Goal: Task Accomplishment & Management: Manage account settings

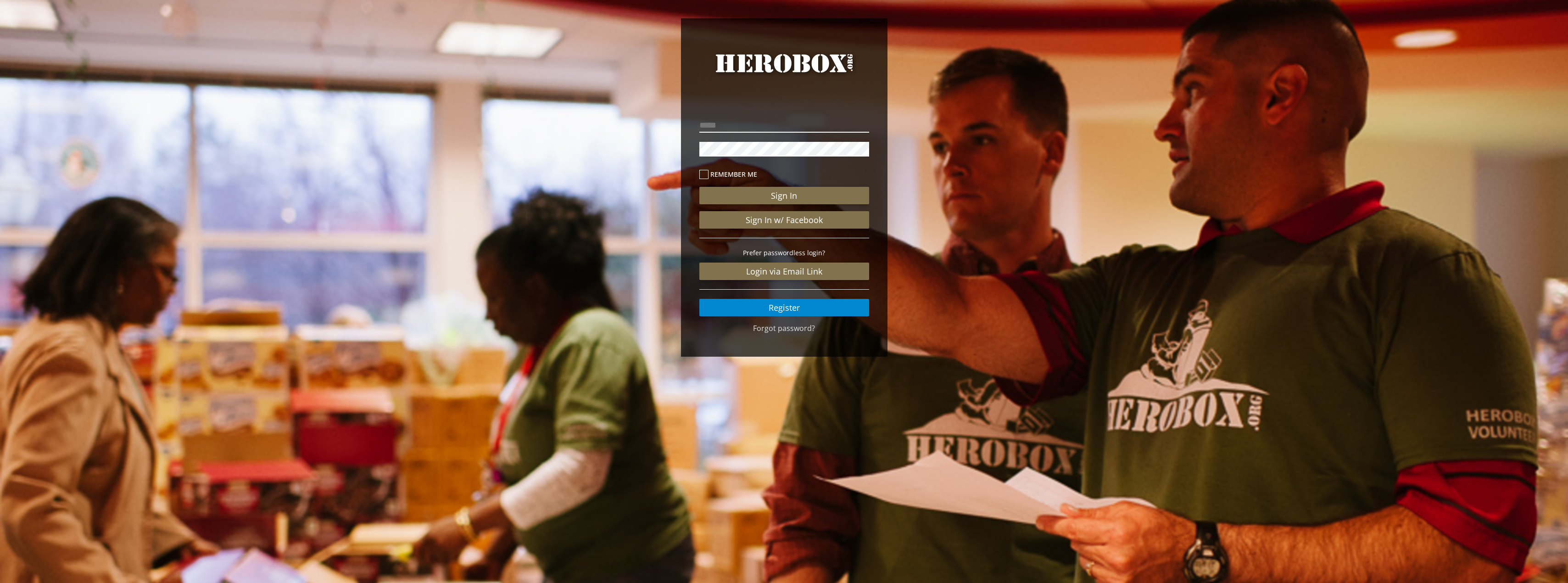
click at [808, 124] on input "email" at bounding box center [784, 125] width 170 height 15
type input "**********"
click at [699, 187] on button "Sign In" at bounding box center [784, 195] width 170 height 17
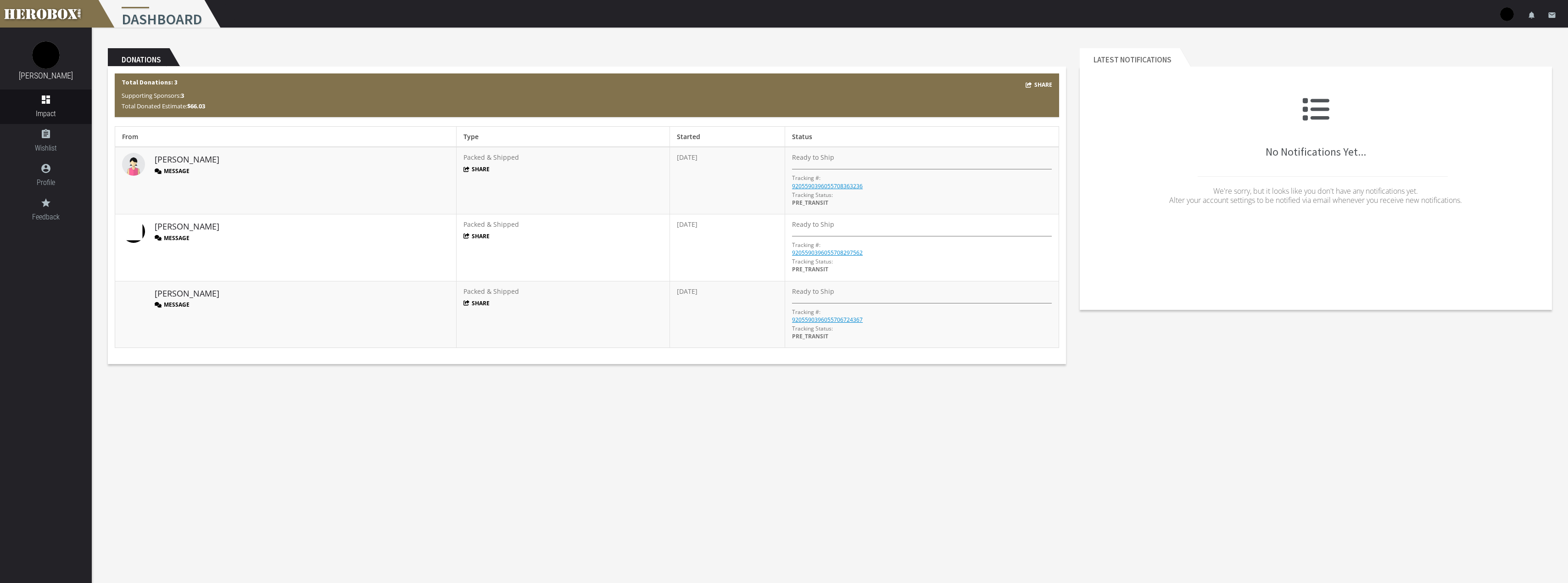
click at [181, 304] on button "Message" at bounding box center [172, 304] width 35 height 8
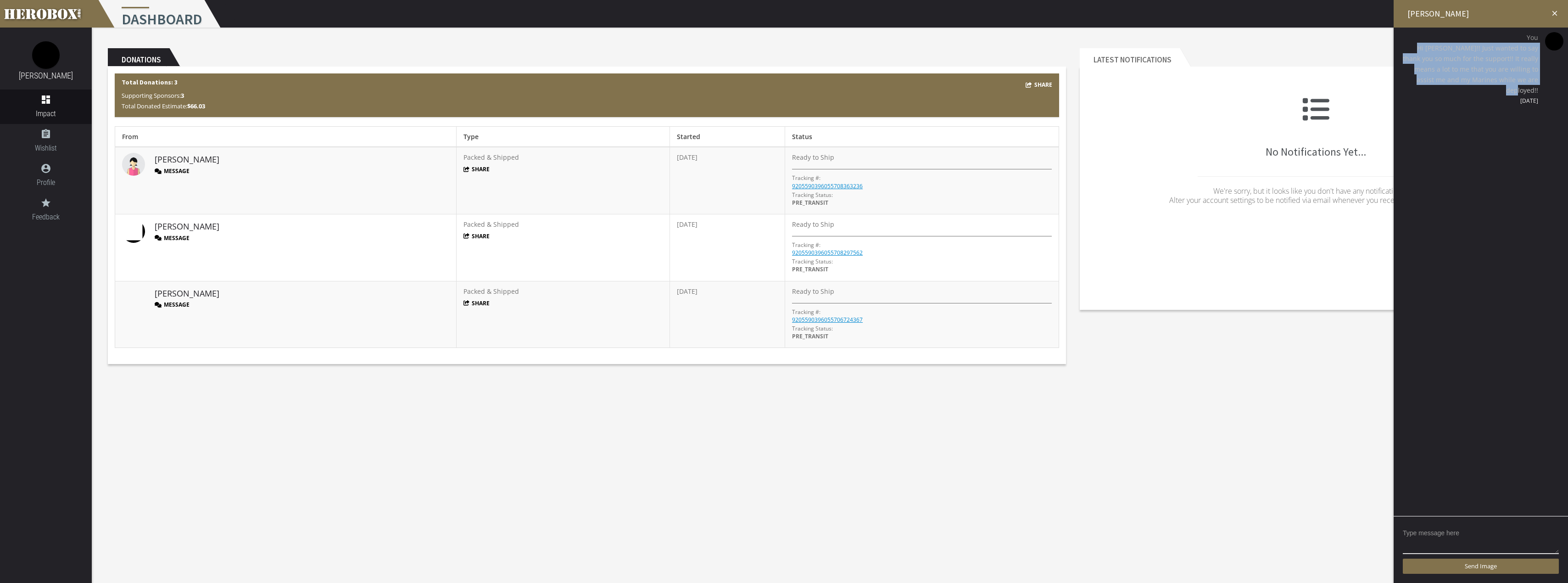
drag, startPoint x: 1540, startPoint y: 79, endPoint x: 1413, endPoint y: 47, distance: 131.0
click at [1413, 47] on div "You Hi [PERSON_NAME]!! Just wanted to say thank you so much for the support!! I…" at bounding box center [1480, 69] width 161 height 74
copy span "Hi [PERSON_NAME]!! Just wanted to say thank you so much for the support!! It re…"
click at [171, 237] on button "Message" at bounding box center [172, 238] width 35 height 8
click at [1441, 535] on textarea at bounding box center [1480, 540] width 156 height 28
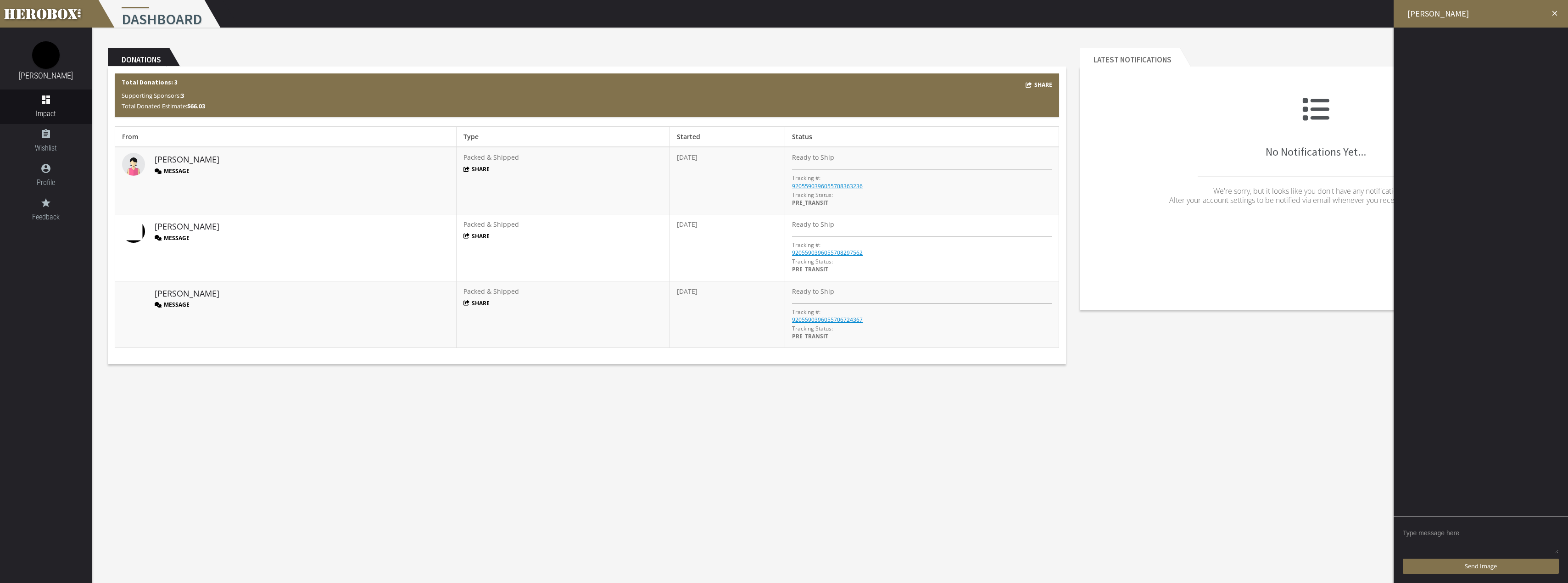
paste textarea "Hi [PERSON_NAME]!! Just wanted to say thank you so much for the support!! It re…"
click at [1426, 517] on textarea "Hi [PERSON_NAME]!! Just wanted to say thank you so much for the support!! It re…" at bounding box center [1480, 533] width 156 height 41
type textarea "Hi [PERSON_NAME]!! Just wanted to say thank you so much for the support!! It re…"
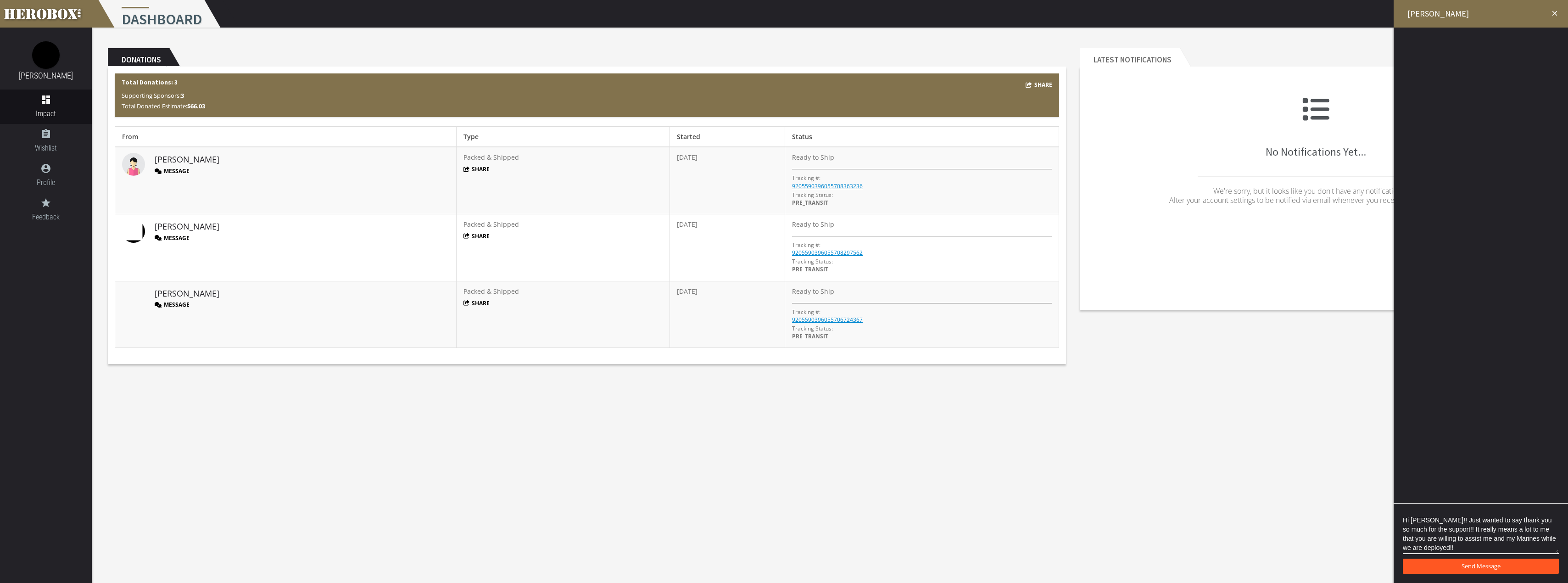
click at [1480, 564] on span "Send Message" at bounding box center [1480, 566] width 39 height 9
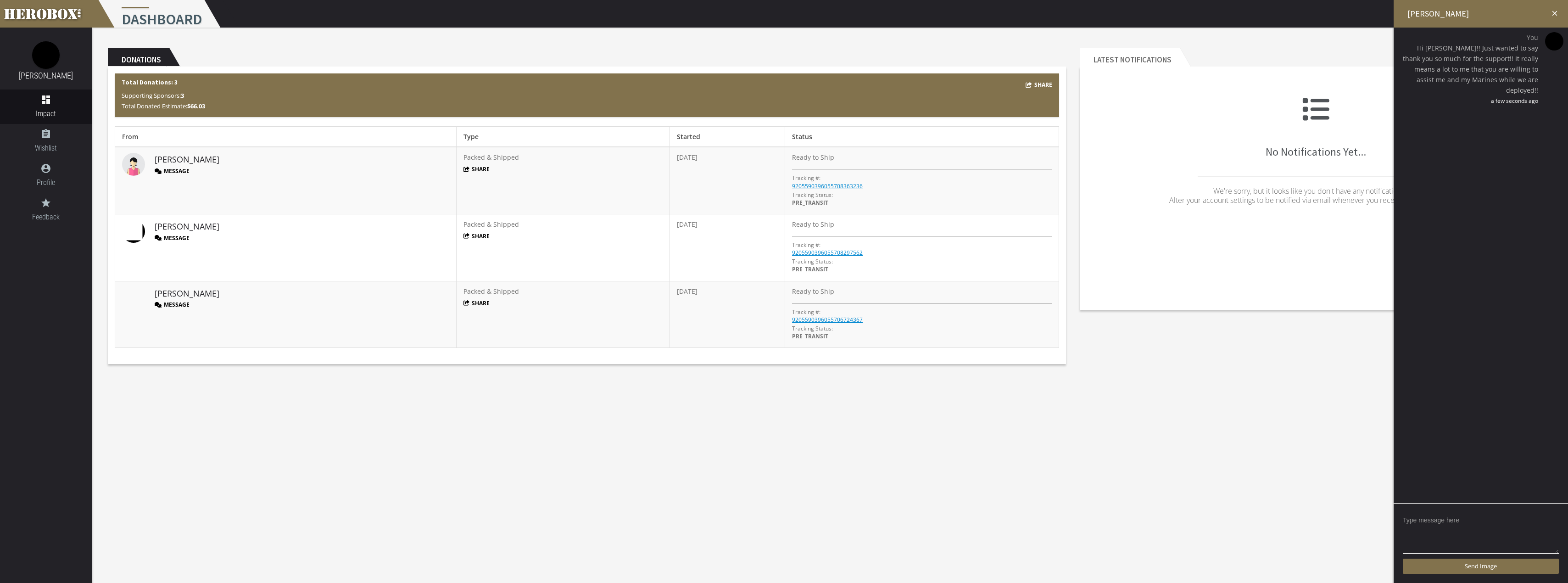
click at [183, 170] on button "Message" at bounding box center [172, 171] width 35 height 8
click at [1425, 522] on textarea at bounding box center [1480, 533] width 156 height 41
paste textarea "Hi [PERSON_NAME]!! Just wanted to say thank you so much for the support!! It re…"
click at [1427, 518] on textarea "Hi [PERSON_NAME]!! Just wanted to say thank you so much for the support!! It re…" at bounding box center [1480, 533] width 156 height 41
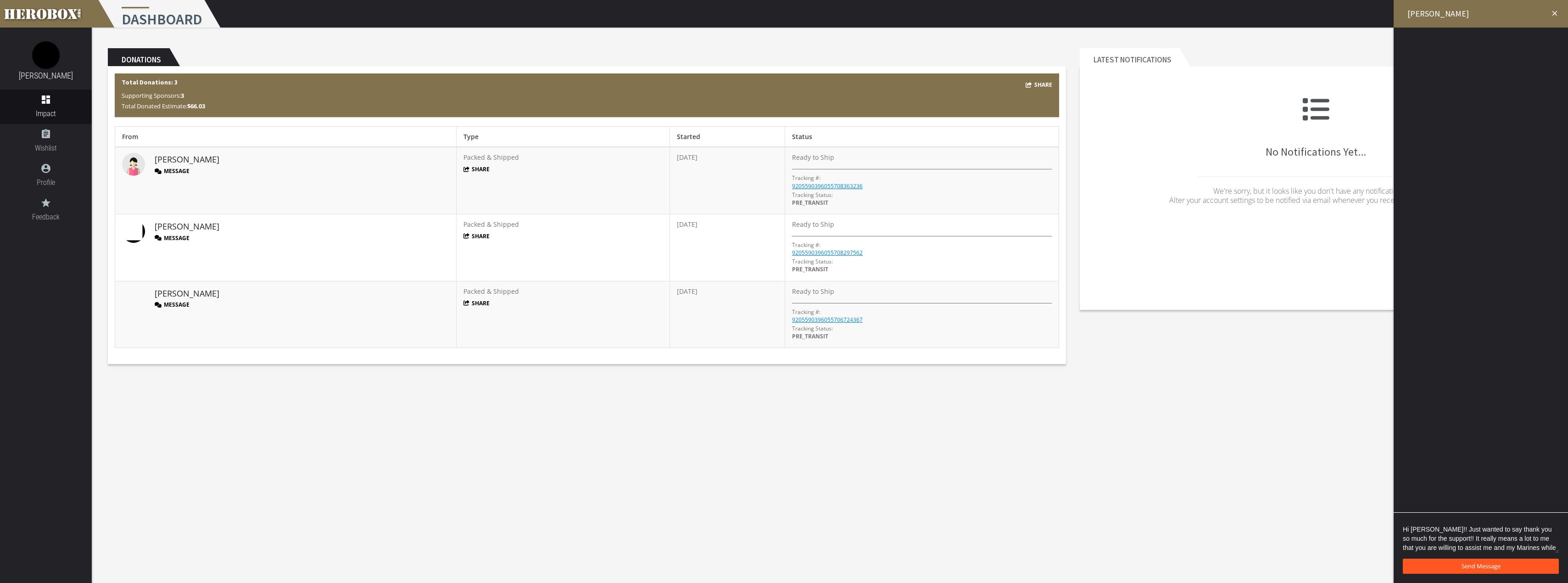
type textarea "Hi [PERSON_NAME]!! Just wanted to say thank you so much for the support!! It re…"
click at [1490, 564] on span "Send Message" at bounding box center [1480, 566] width 39 height 9
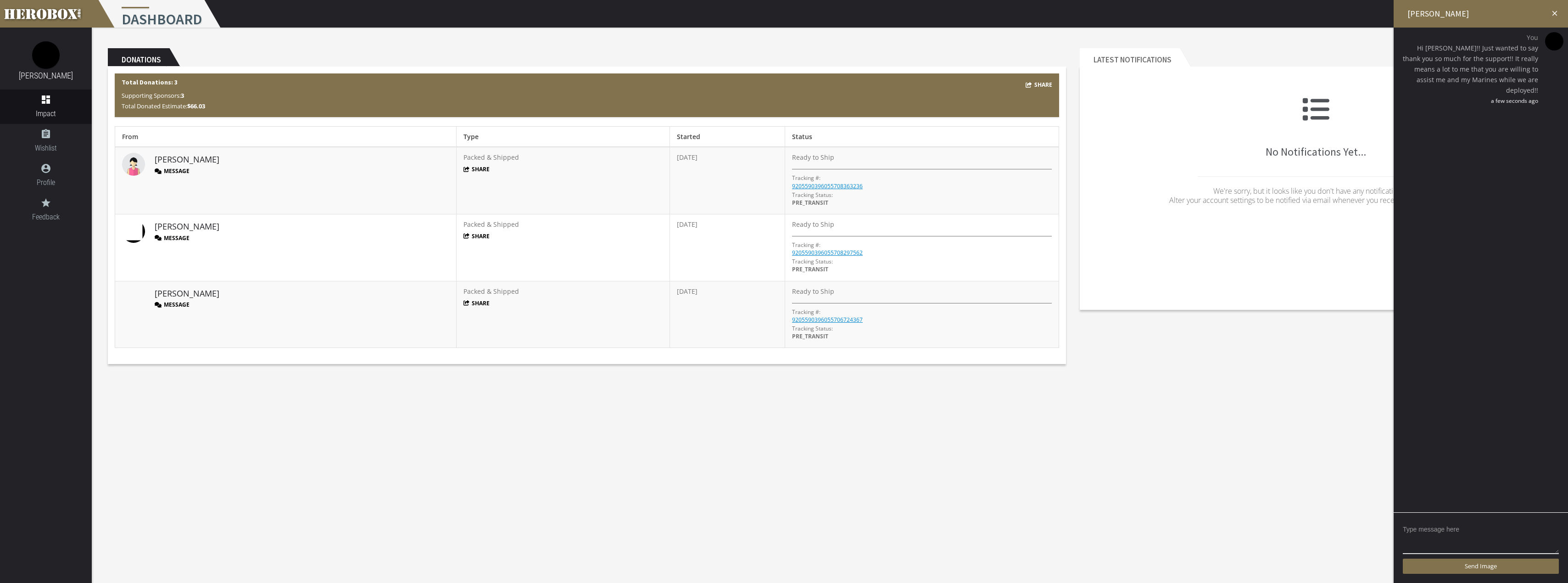
click at [1555, 11] on icon "close" at bounding box center [1554, 14] width 9 height 9
click at [1549, 9] on icon "close" at bounding box center [1548, 11] width 11 height 11
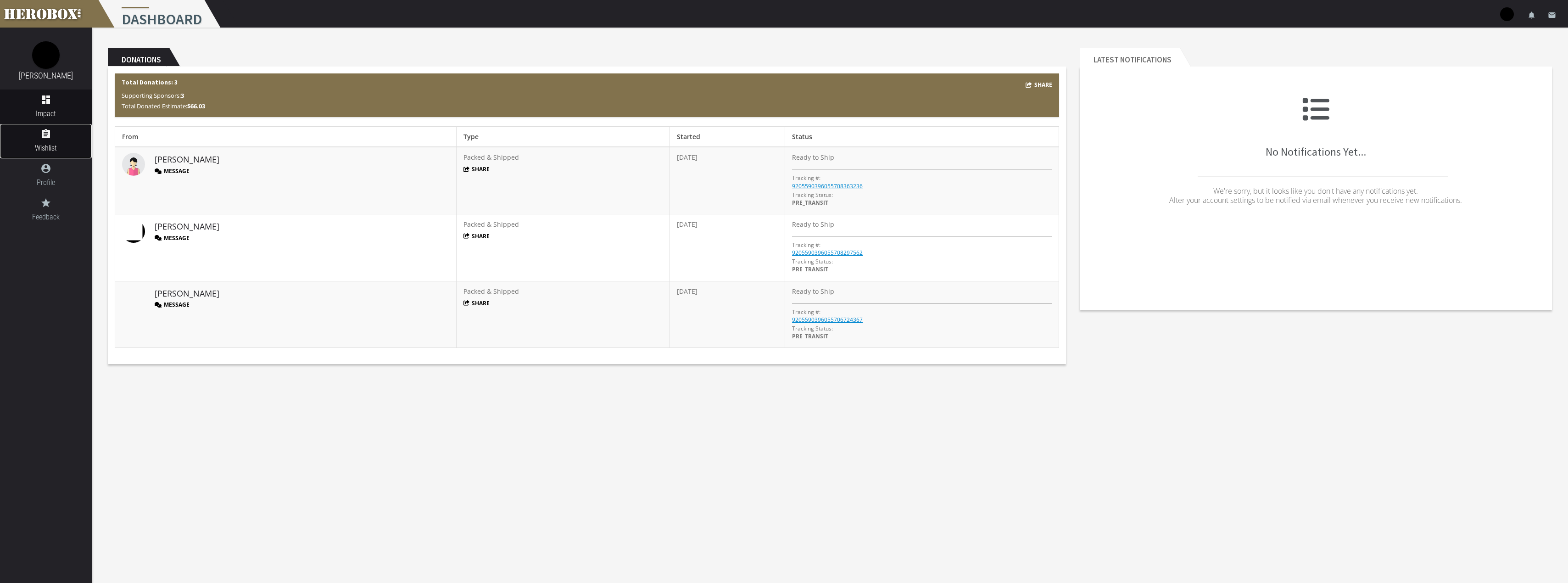
click at [46, 141] on link "assignment Wishlist" at bounding box center [46, 141] width 92 height 34
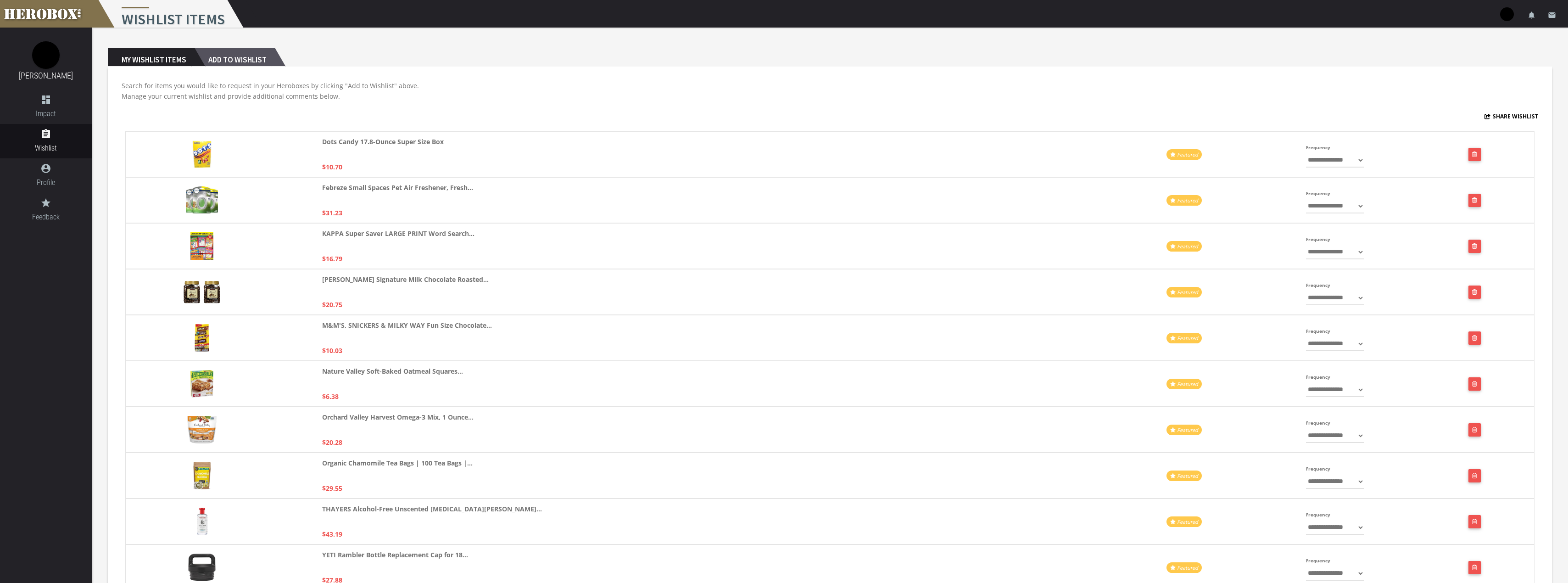
click at [253, 54] on h2 "Add to Wishlist" at bounding box center [234, 58] width 80 height 19
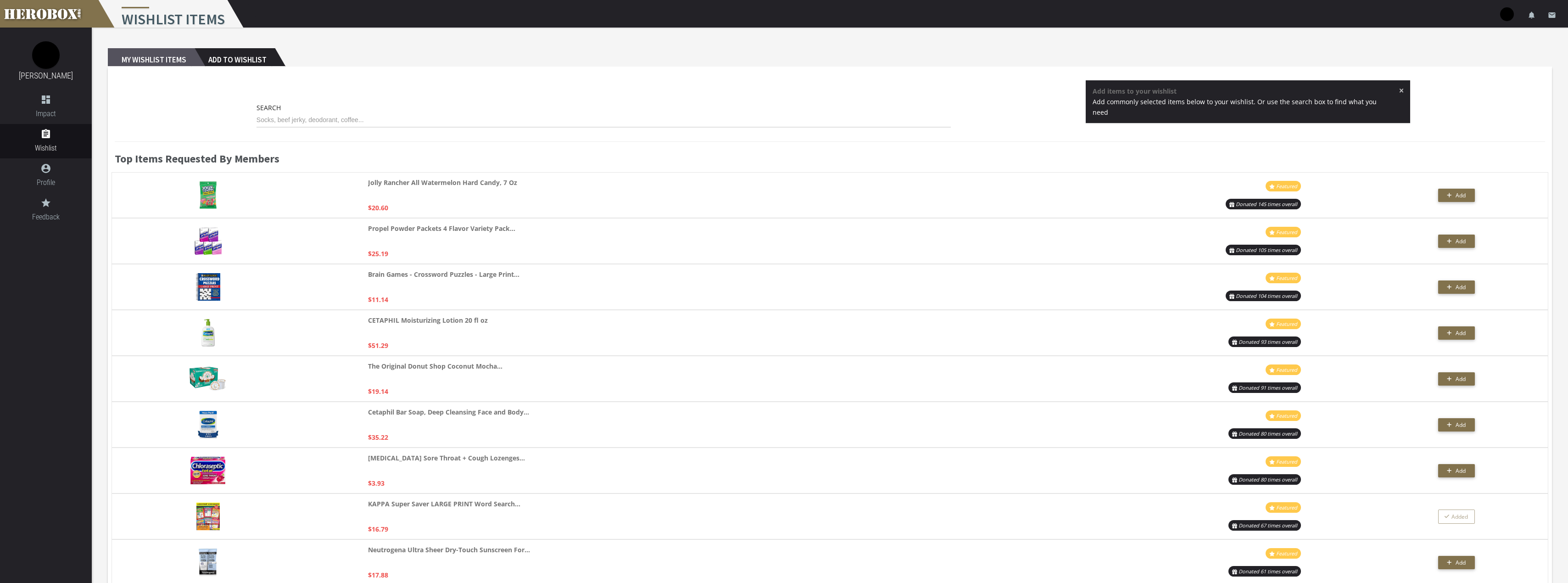
click at [169, 60] on h2 "My Wishlist Items" at bounding box center [151, 58] width 87 height 19
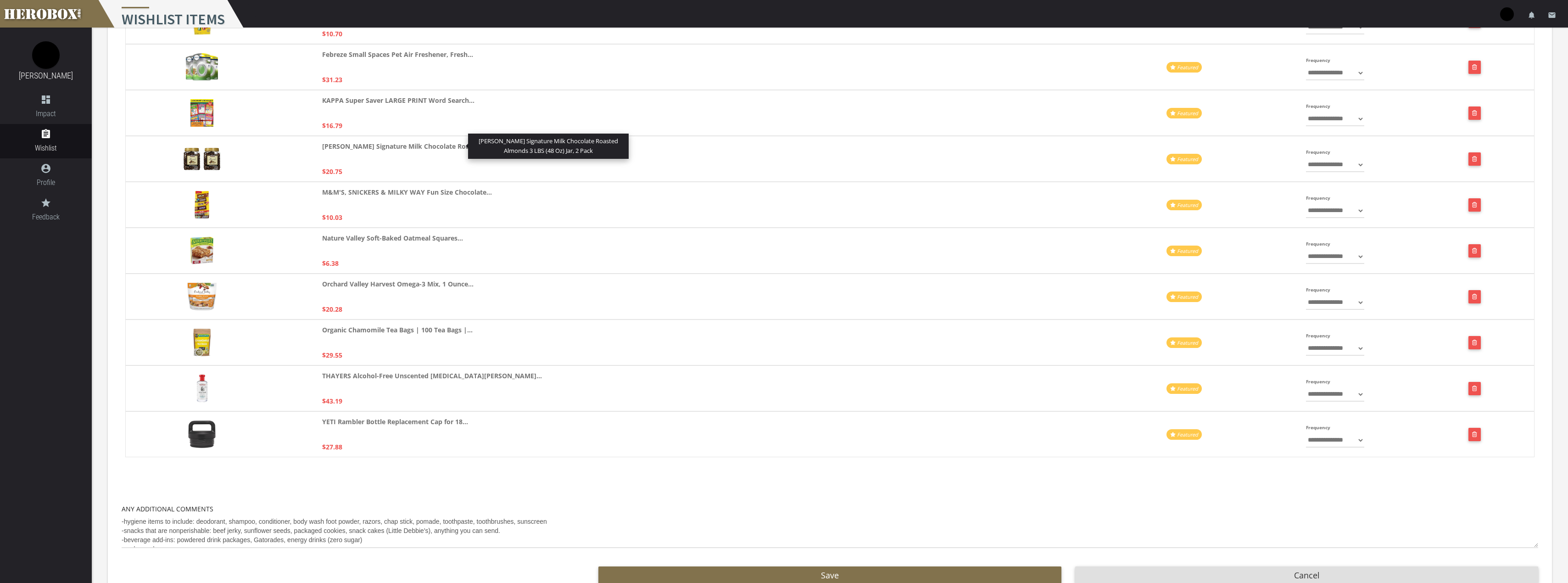
scroll to position [137, 0]
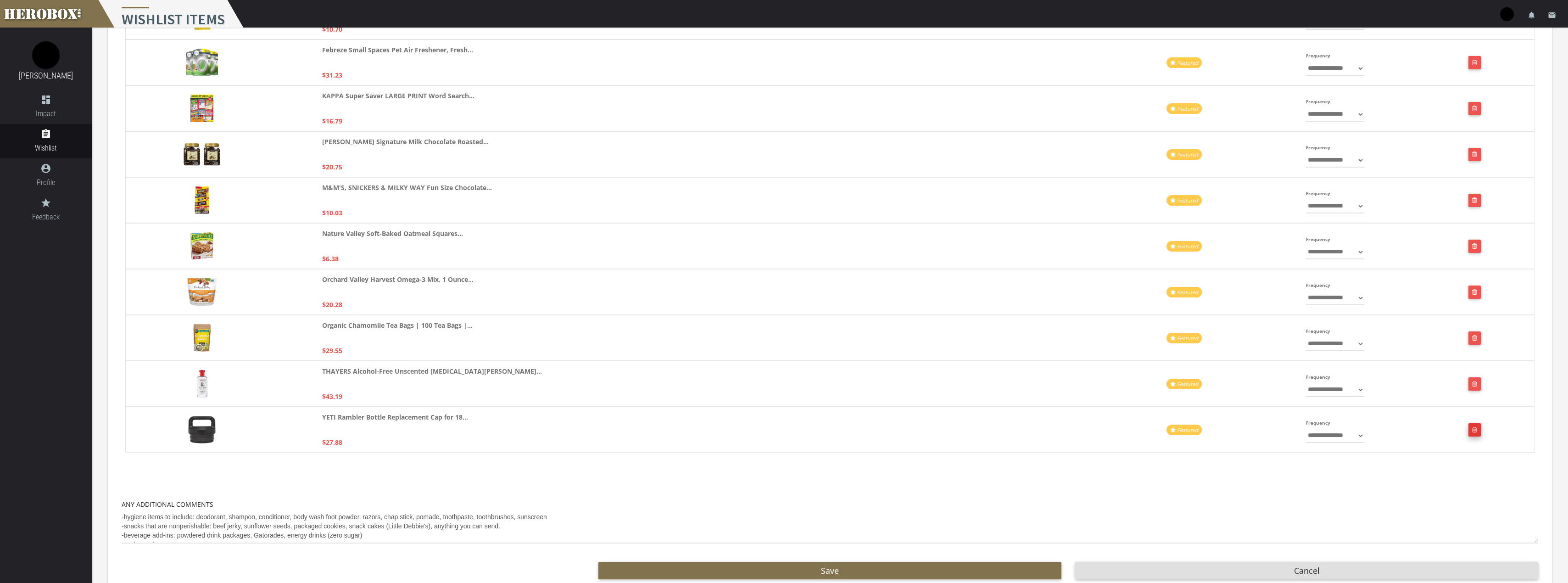
click at [1475, 429] on icon "button" at bounding box center [1474, 430] width 5 height 6
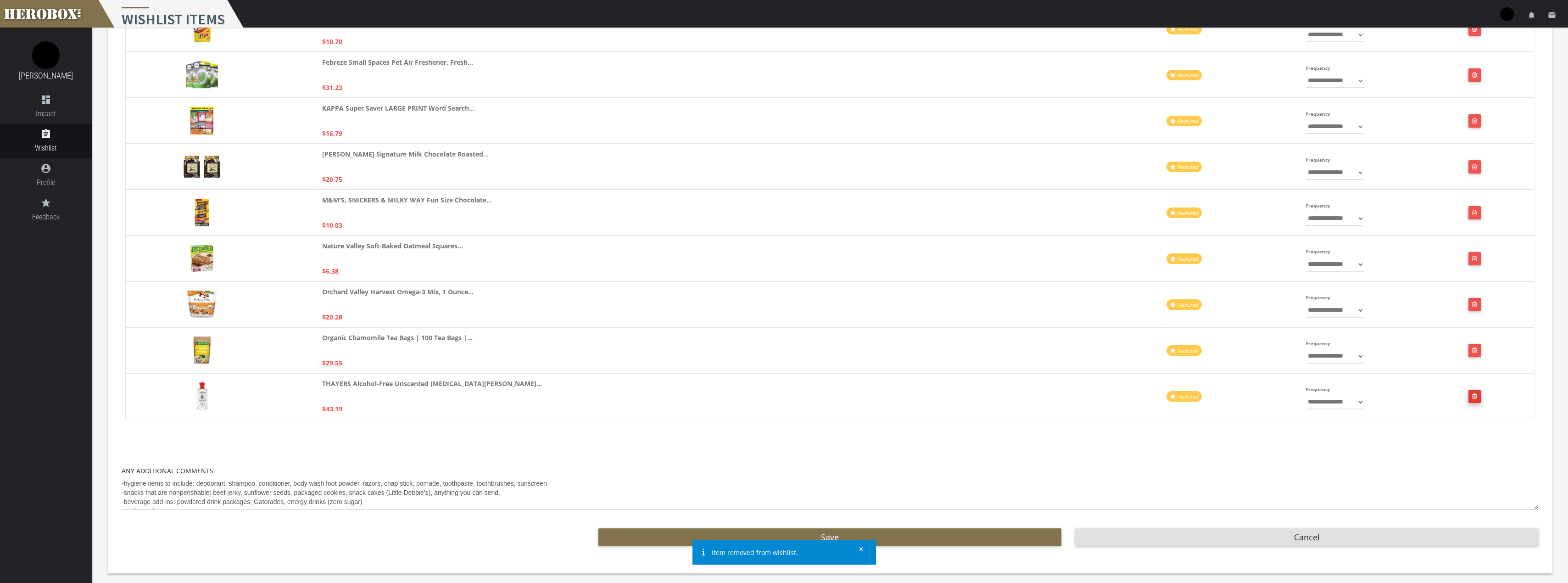
click at [1477, 394] on button "button" at bounding box center [1474, 396] width 12 height 14
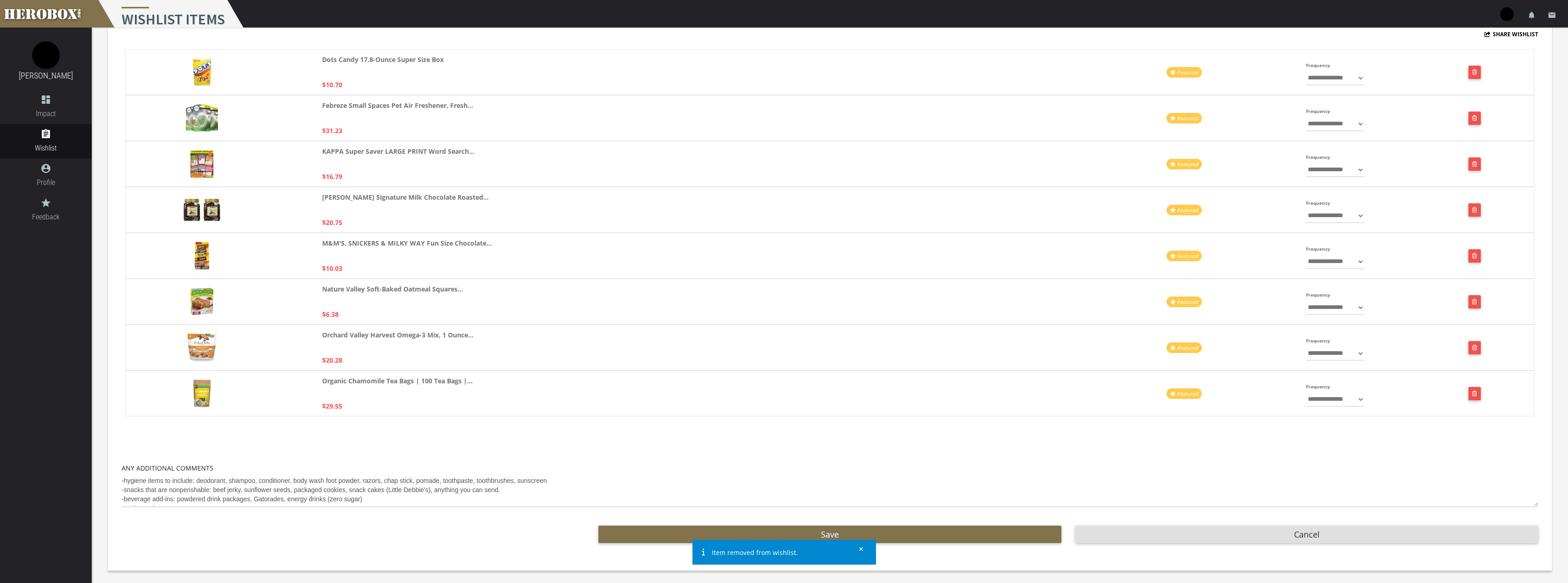
scroll to position [80, 0]
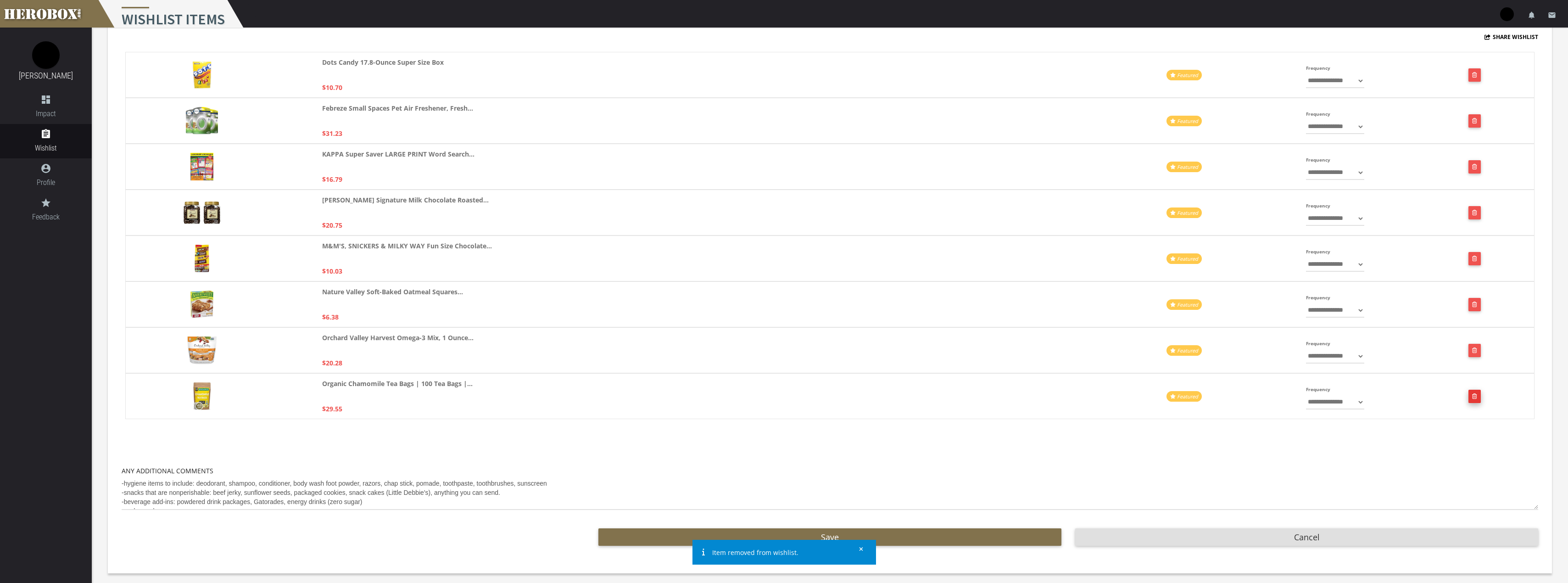
click at [1477, 394] on button "button" at bounding box center [1474, 396] width 12 height 14
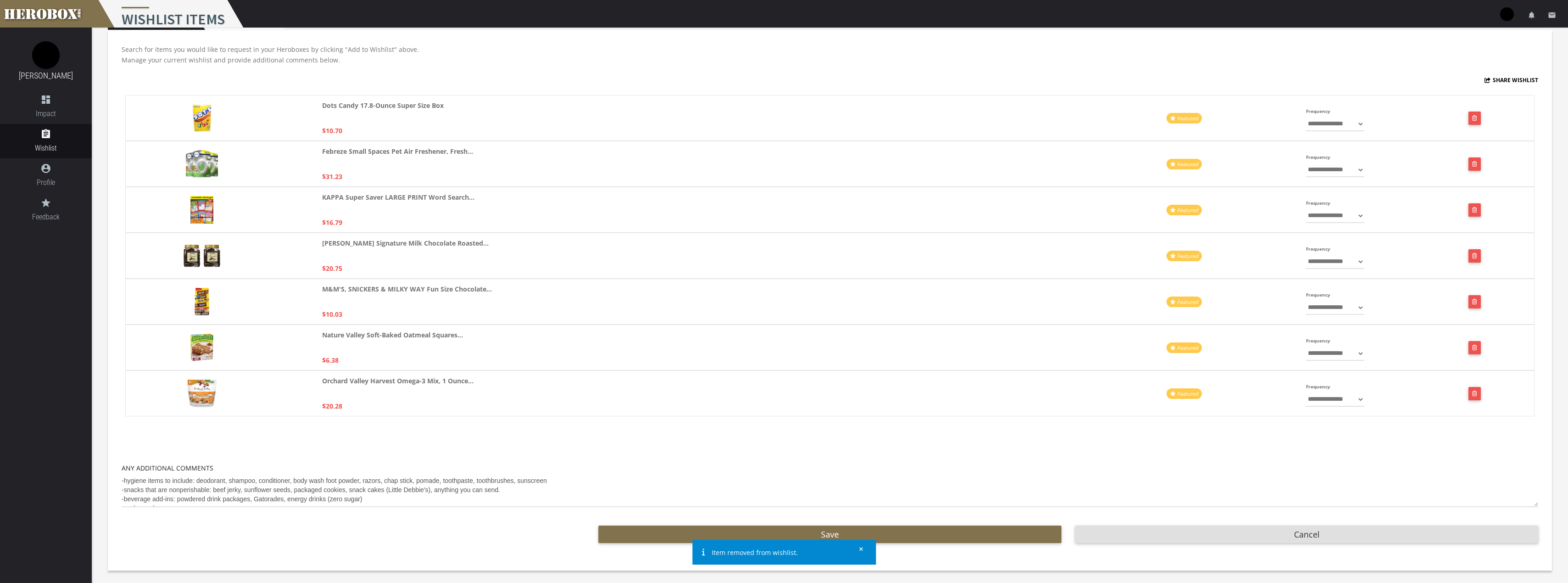
scroll to position [33, 0]
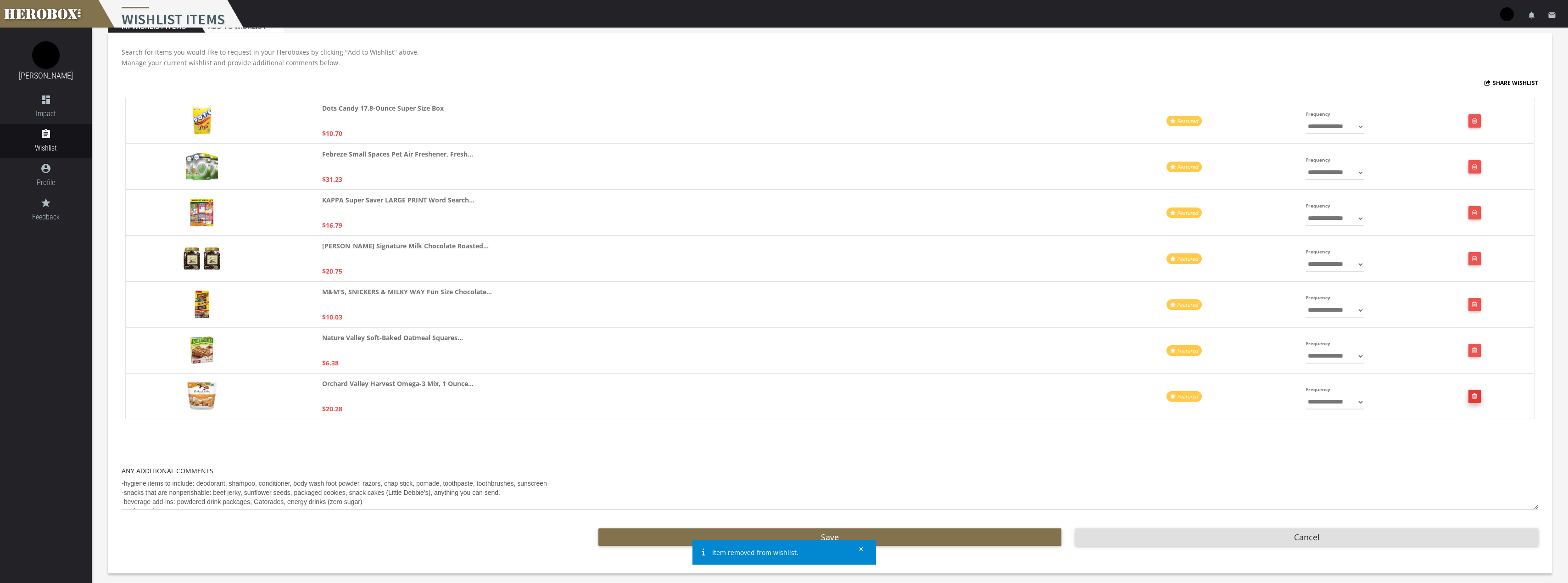
click at [1475, 394] on button "button" at bounding box center [1474, 396] width 12 height 14
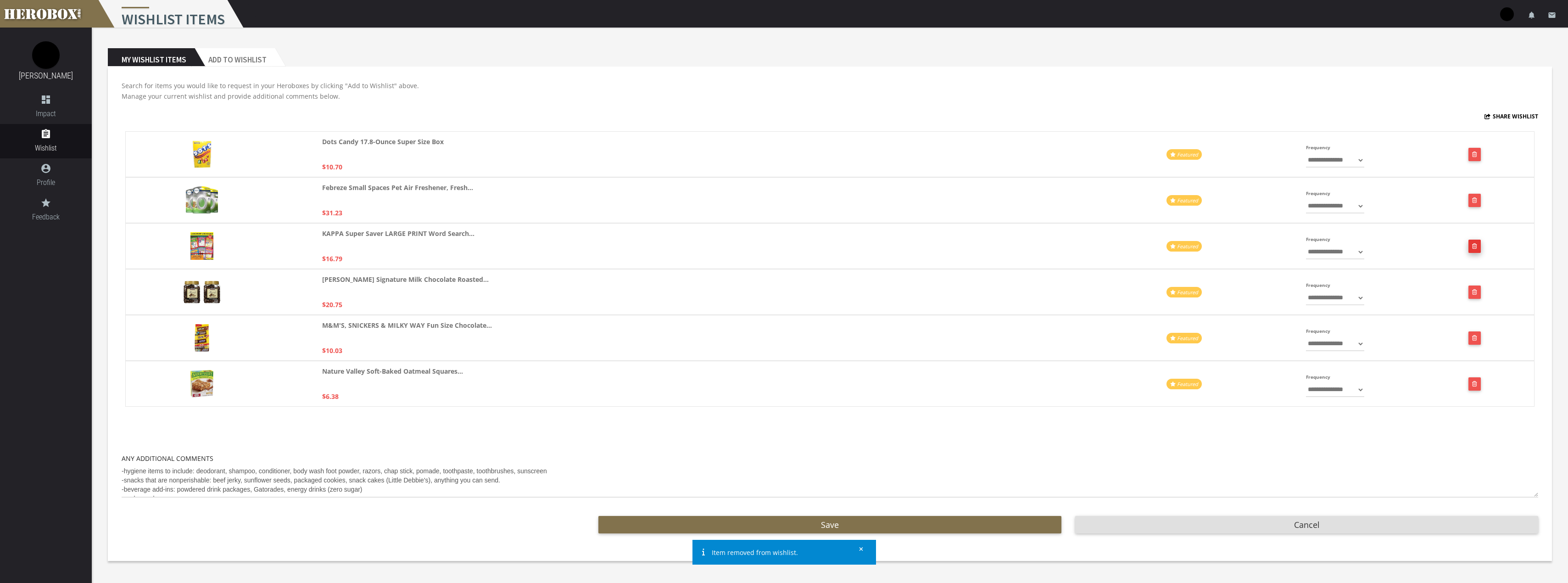
click at [1476, 243] on icon "button" at bounding box center [1474, 246] width 5 height 6
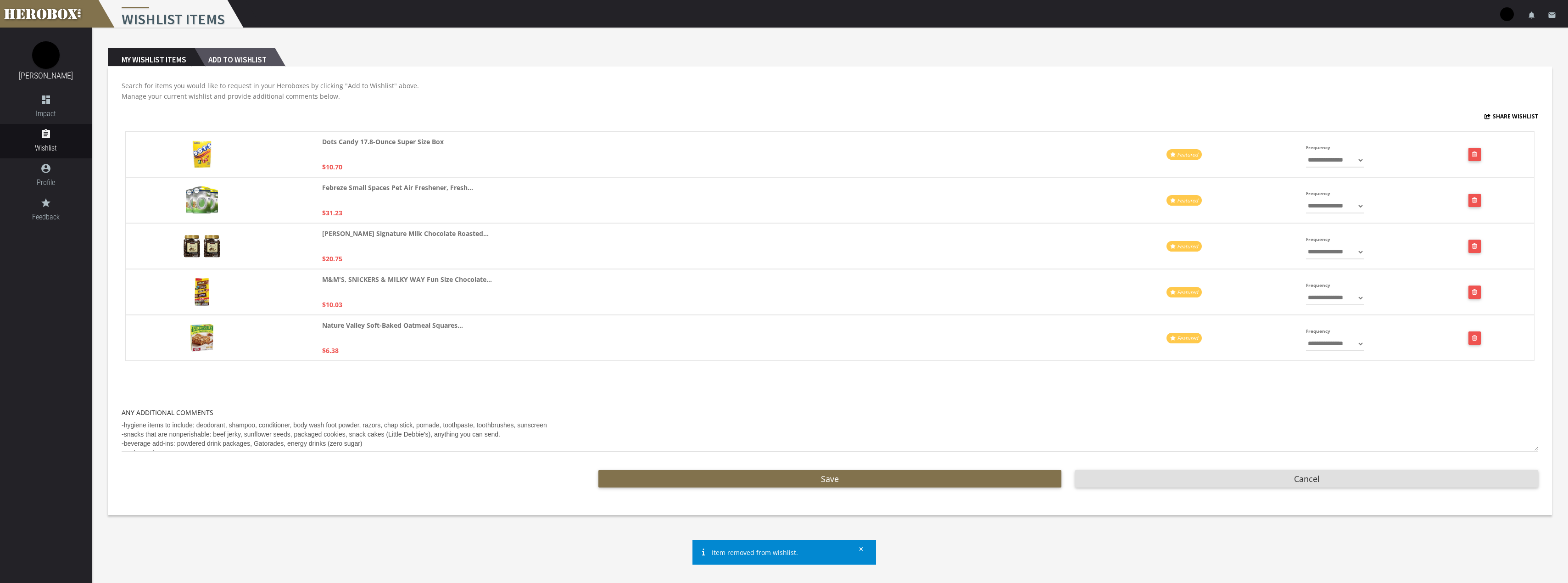
click at [256, 63] on h2 "Add to Wishlist" at bounding box center [234, 58] width 80 height 19
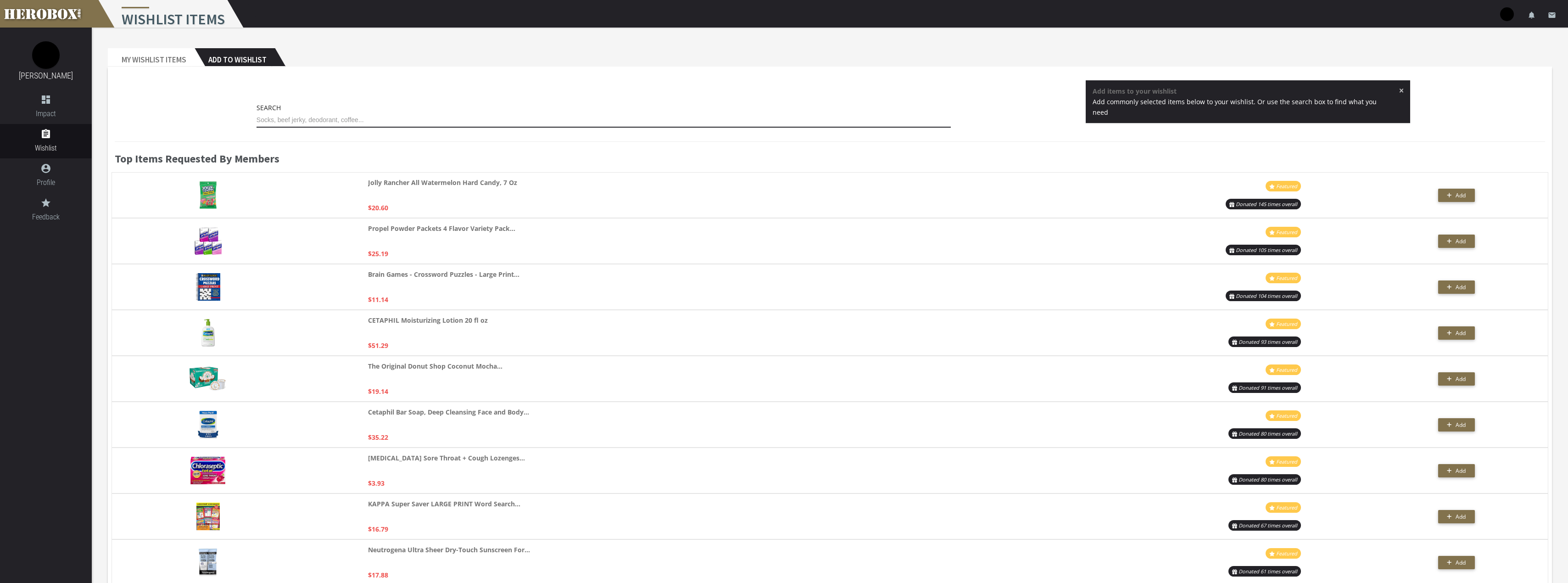
click at [361, 121] on input "text" at bounding box center [604, 120] width 695 height 15
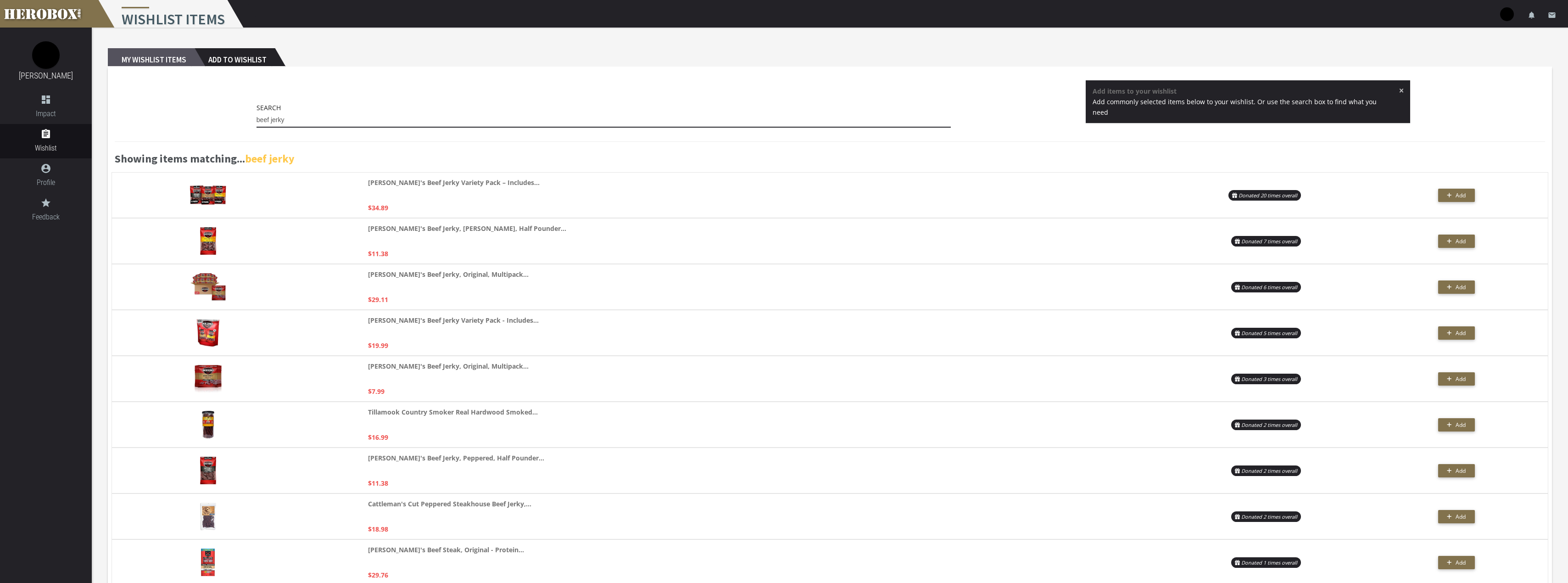
type input "beef jerky"
click at [171, 60] on h2 "My Wishlist Items" at bounding box center [151, 58] width 87 height 19
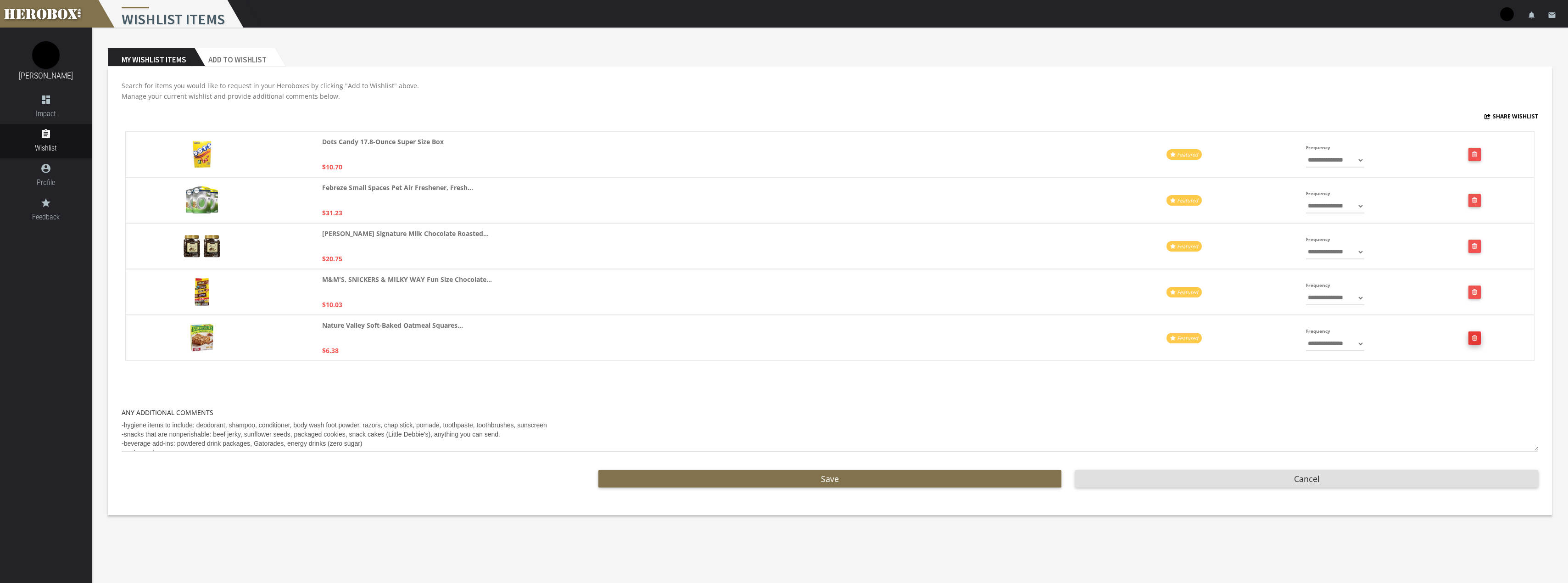
click at [1480, 337] on button "button" at bounding box center [1474, 337] width 12 height 14
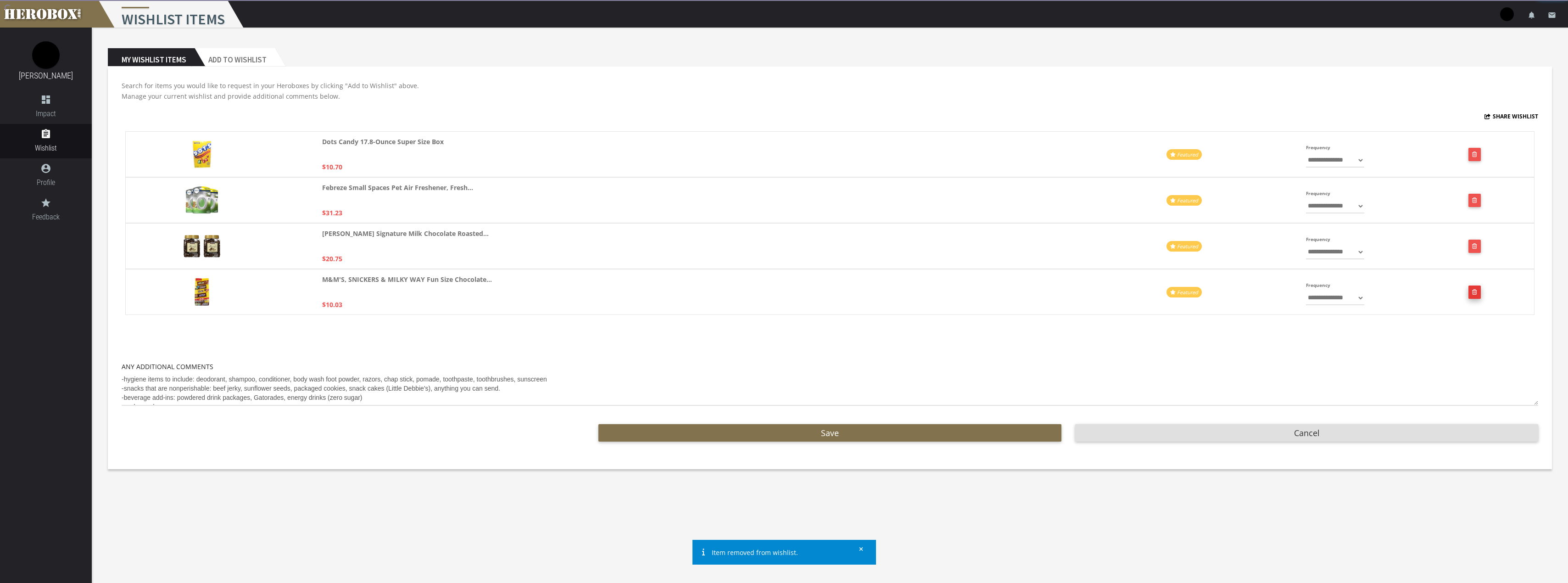
click at [1476, 292] on icon "button" at bounding box center [1474, 292] width 5 height 6
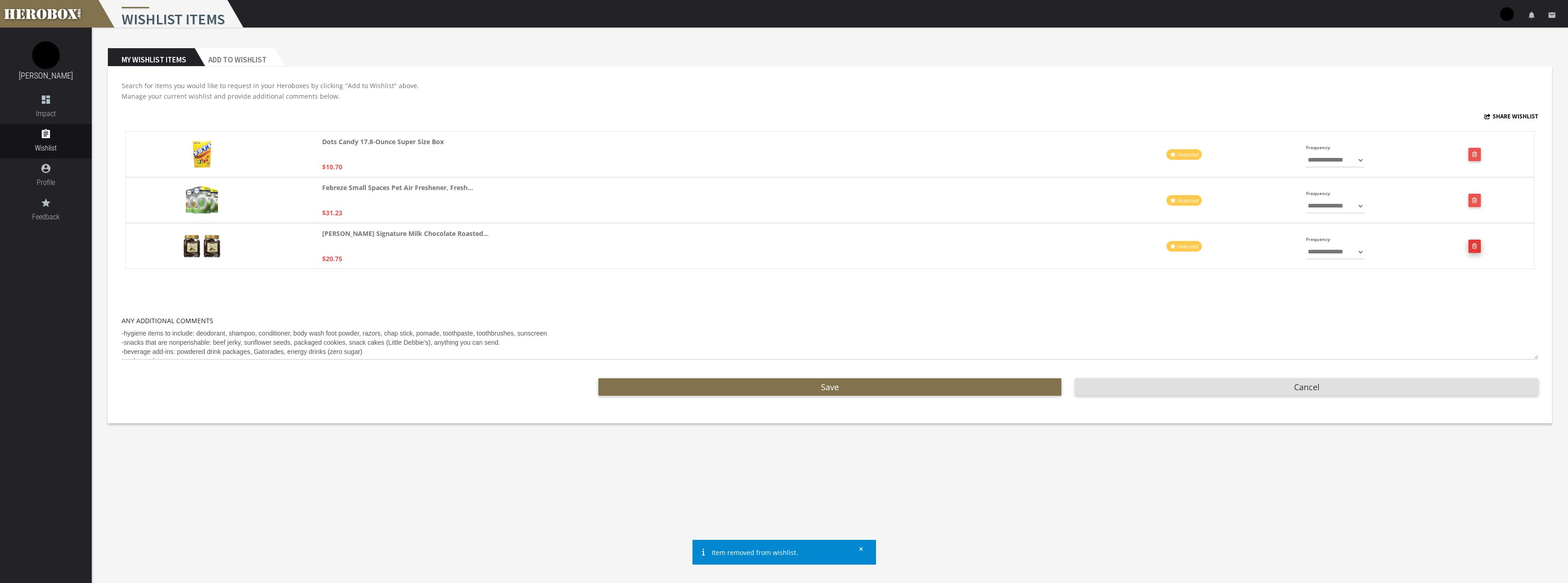
click at [1477, 246] on button "button" at bounding box center [1474, 246] width 12 height 14
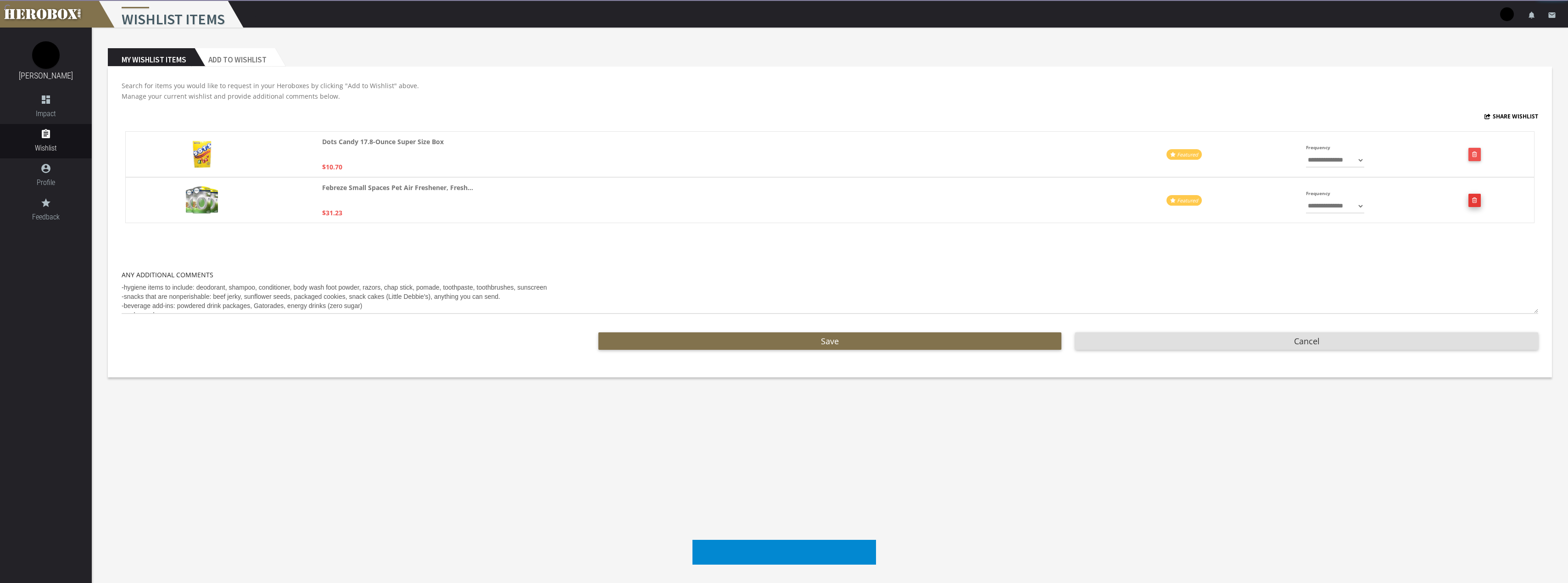
click at [1477, 204] on button "button" at bounding box center [1474, 200] width 12 height 14
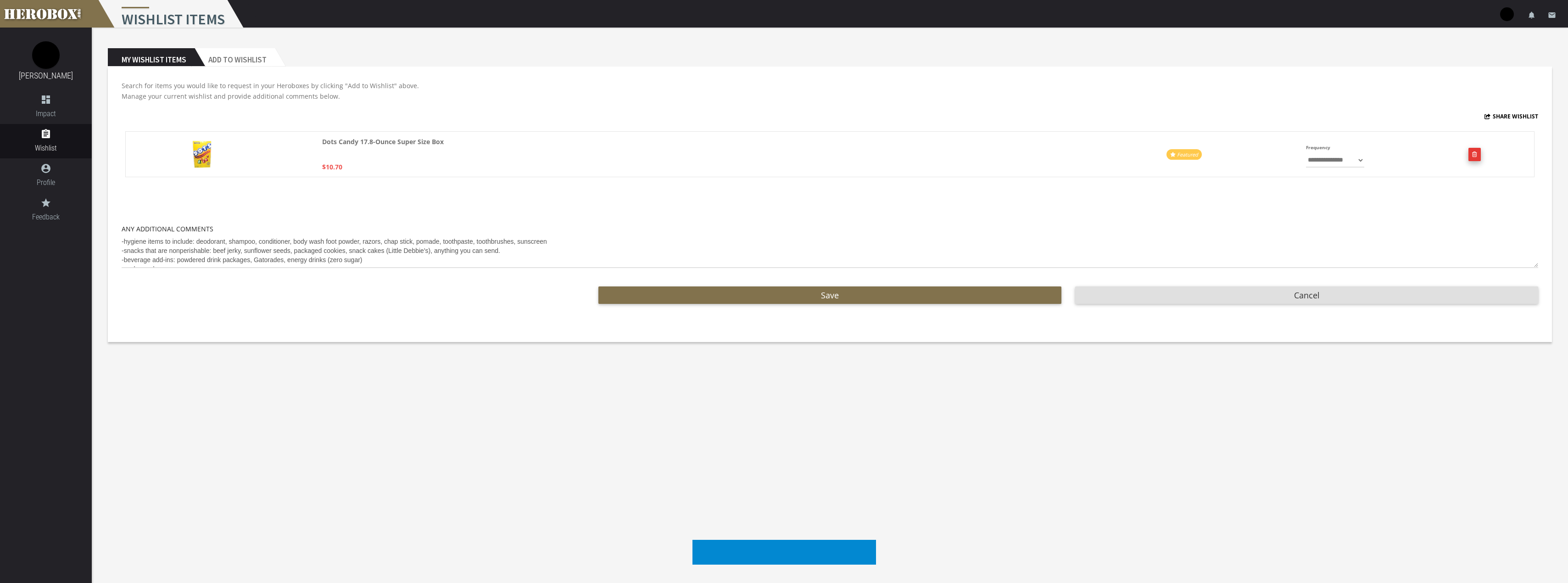
click at [1478, 156] on button "button" at bounding box center [1474, 154] width 12 height 14
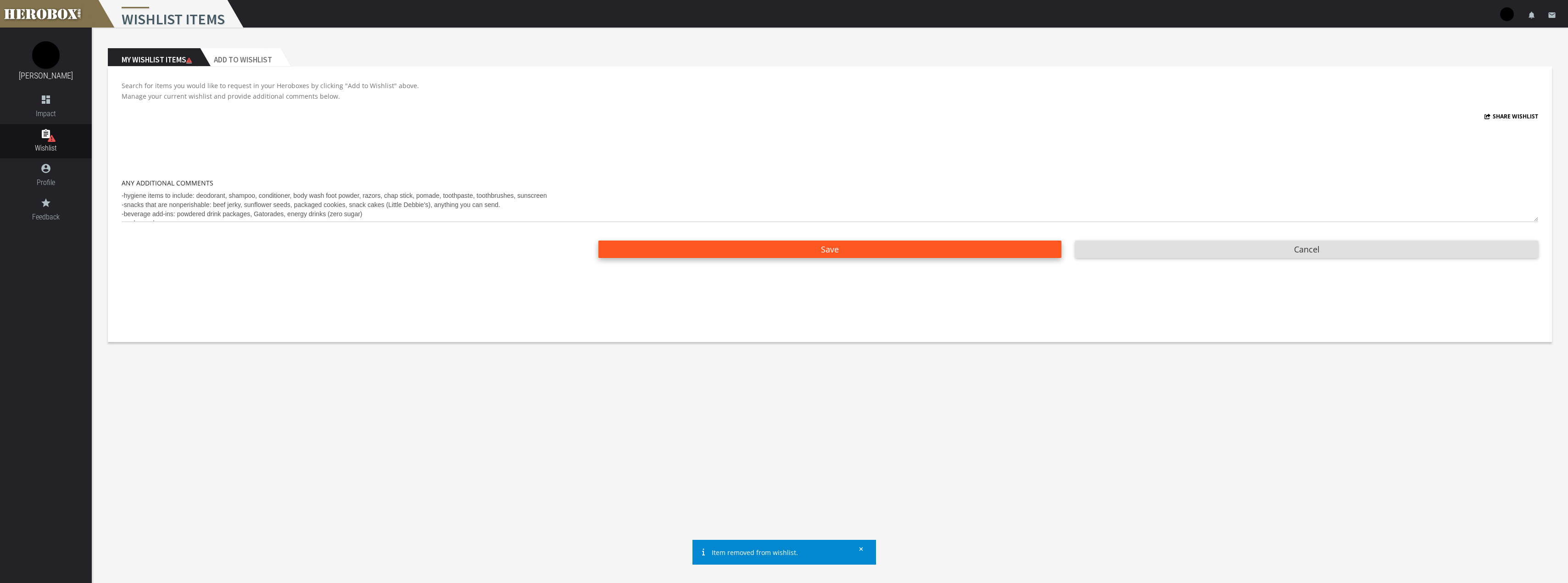
click at [831, 247] on span "Save" at bounding box center [829, 248] width 18 height 11
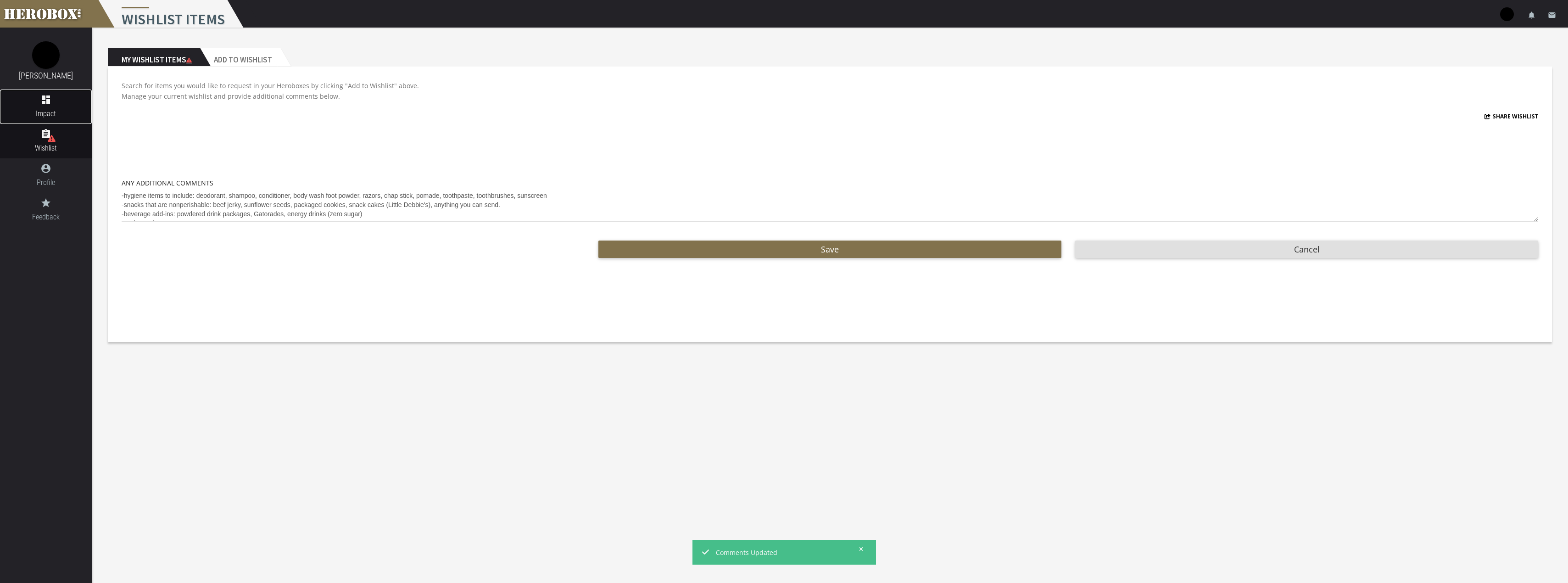
click at [48, 110] on span "Impact" at bounding box center [46, 113] width 92 height 11
